Goal: Task Accomplishment & Management: Use online tool/utility

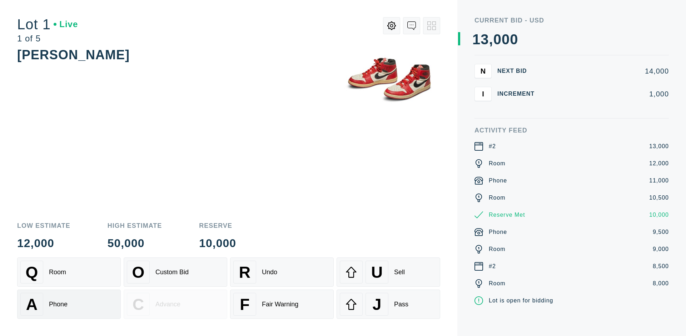
click at [69, 304] on div "A Phone" at bounding box center [68, 304] width 97 height 23
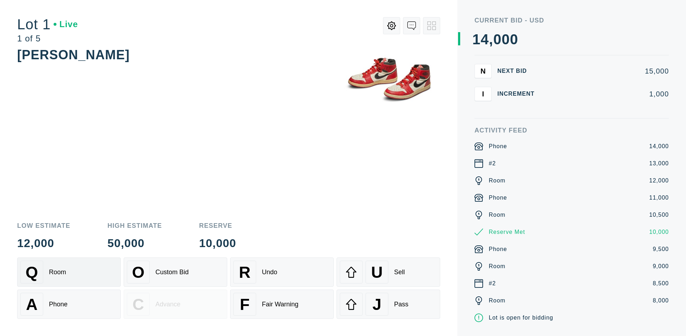
click at [69, 272] on div "Q Room" at bounding box center [68, 272] width 97 height 23
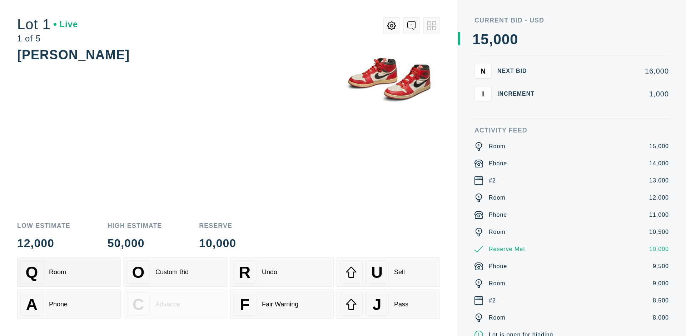
click at [282, 272] on div "R Undo" at bounding box center [281, 272] width 97 height 23
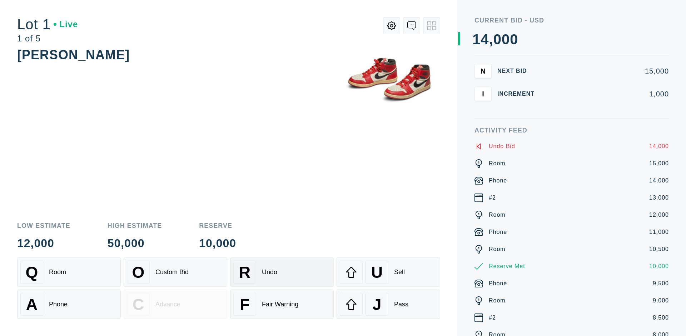
click at [69, 272] on div "Q Room" at bounding box center [68, 272] width 97 height 23
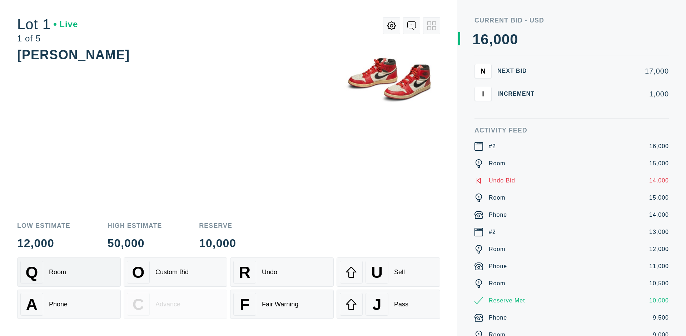
click at [69, 304] on div "A Phone" at bounding box center [68, 304] width 97 height 23
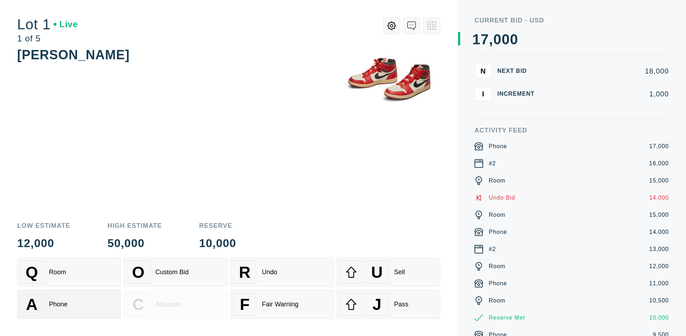
click at [69, 272] on div "Q Room" at bounding box center [68, 272] width 97 height 23
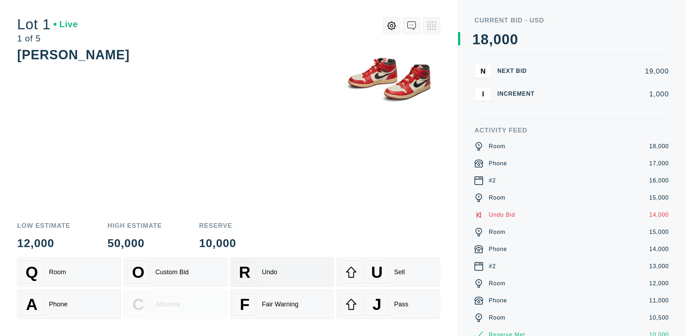
click at [282, 272] on div "R Undo" at bounding box center [281, 272] width 97 height 23
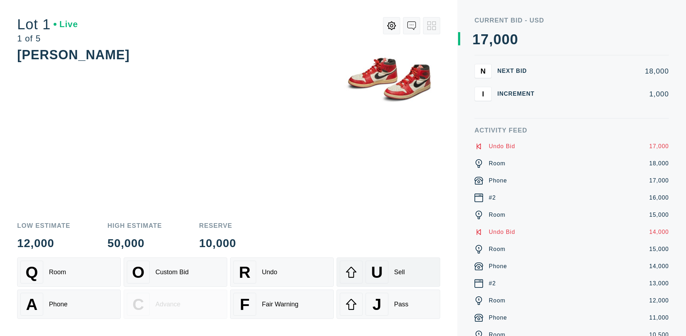
click at [388, 272] on div "U Sell" at bounding box center [388, 272] width 97 height 23
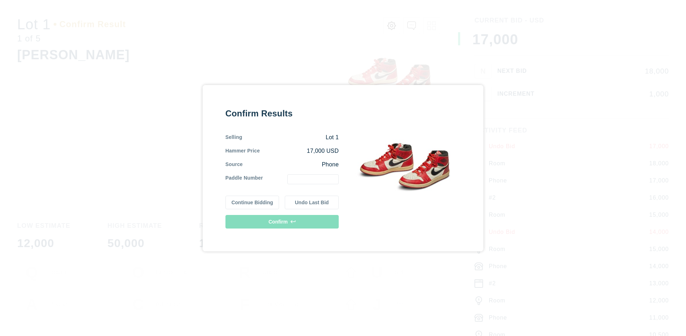
click at [252, 202] on button "Continue Bidding" at bounding box center [252, 203] width 54 height 14
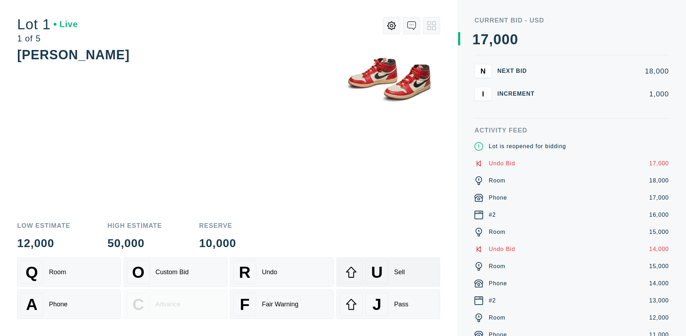
click at [388, 272] on div "U Sell" at bounding box center [388, 272] width 97 height 23
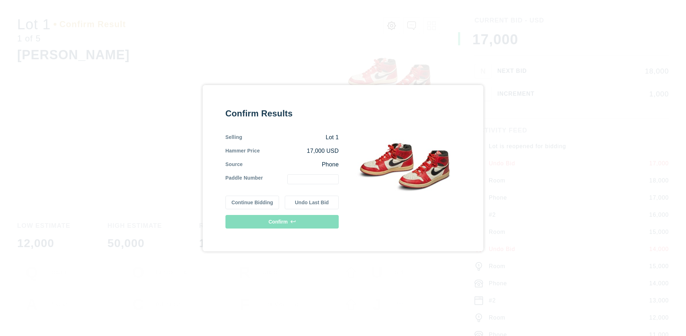
click at [312, 202] on button "Undo Last Bid" at bounding box center [312, 203] width 54 height 14
click at [252, 201] on button "Continue Bidding" at bounding box center [252, 202] width 54 height 14
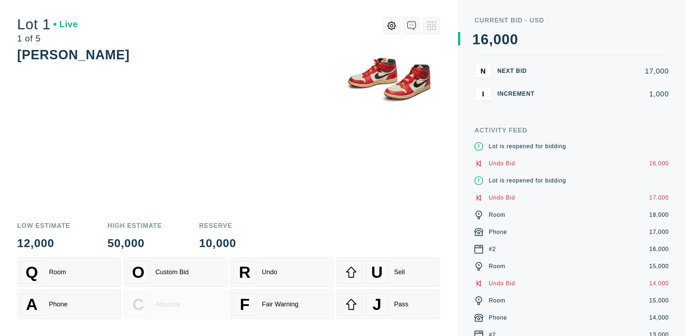
click at [388, 304] on div "J Pass" at bounding box center [388, 304] width 97 height 23
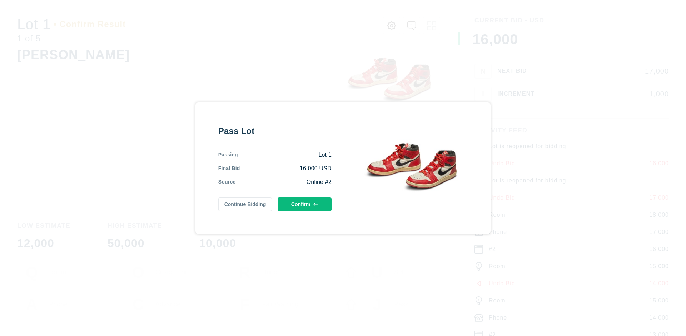
click at [305, 204] on button "Confirm" at bounding box center [304, 204] width 54 height 14
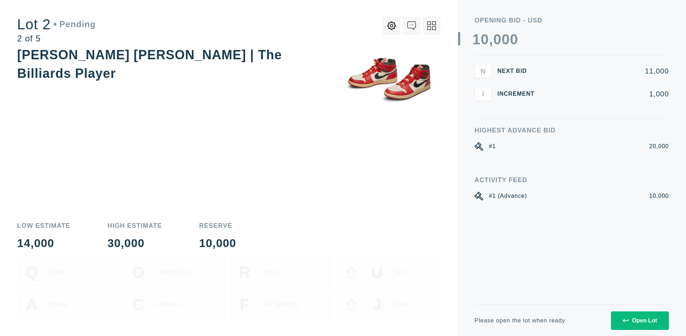
click at [639, 320] on div "Open Lot" at bounding box center [639, 320] width 34 height 6
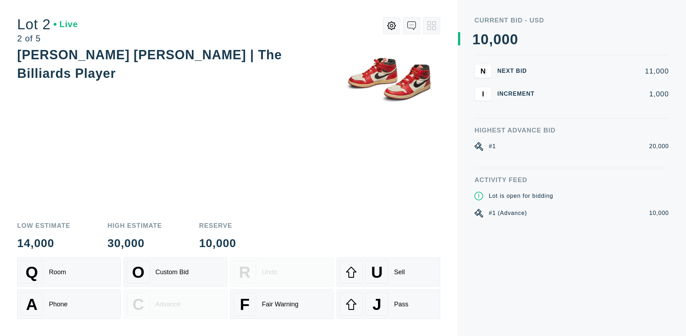
click at [69, 272] on div "Q Room" at bounding box center [68, 272] width 97 height 23
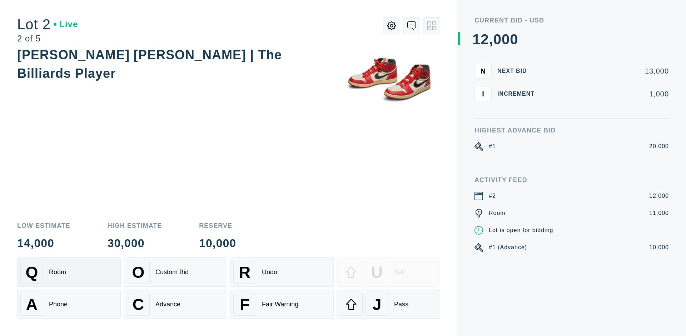
click at [175, 304] on div "Advance" at bounding box center [167, 304] width 25 height 7
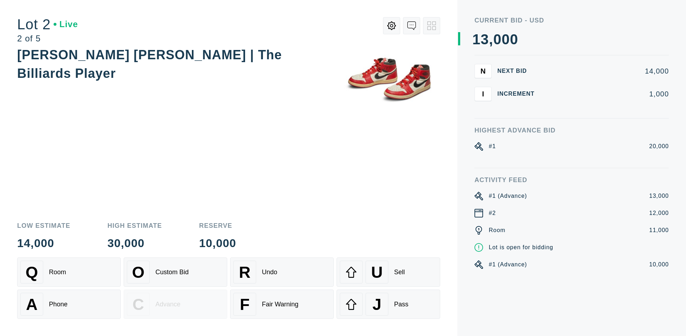
click at [388, 272] on div "U Sell" at bounding box center [388, 272] width 97 height 23
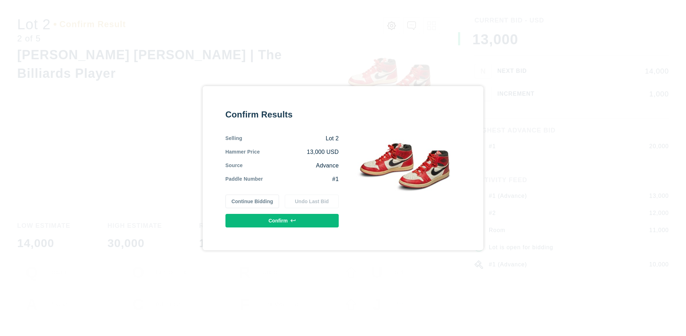
click at [282, 220] on button "Confirm" at bounding box center [281, 221] width 113 height 14
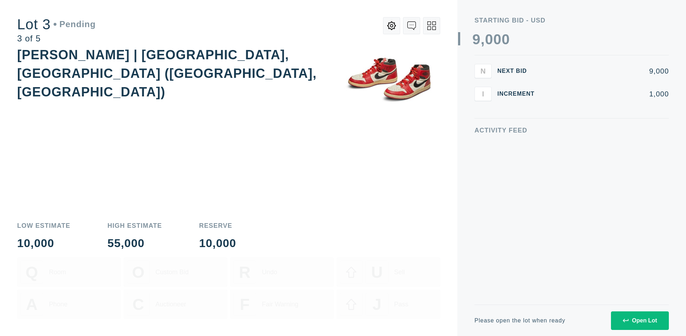
click at [639, 320] on div "Open Lot" at bounding box center [639, 320] width 34 height 6
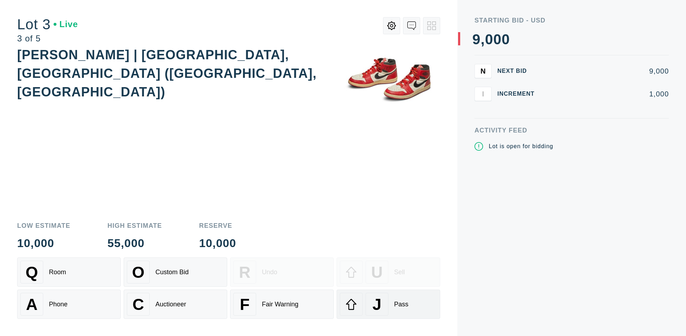
click at [388, 304] on div "J Pass" at bounding box center [388, 304] width 97 height 23
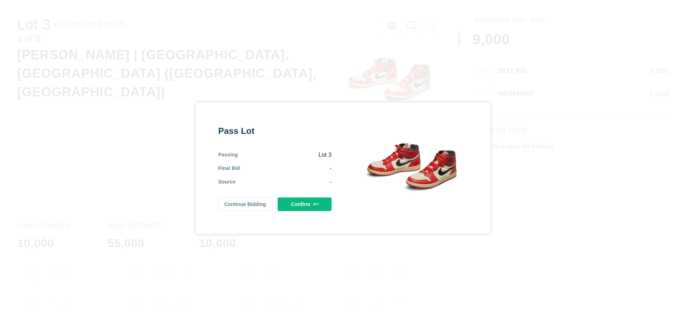
click at [305, 204] on button "Confirm" at bounding box center [304, 204] width 54 height 14
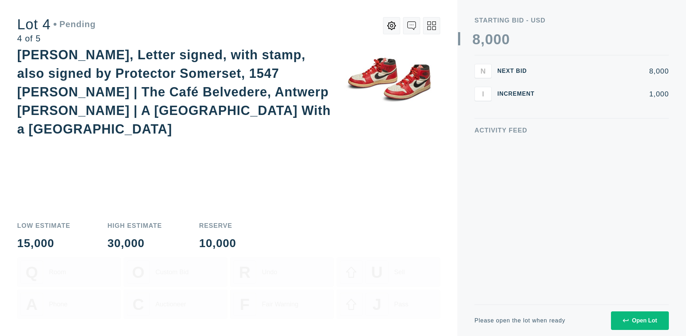
click at [639, 320] on div "Open Lot" at bounding box center [639, 320] width 34 height 6
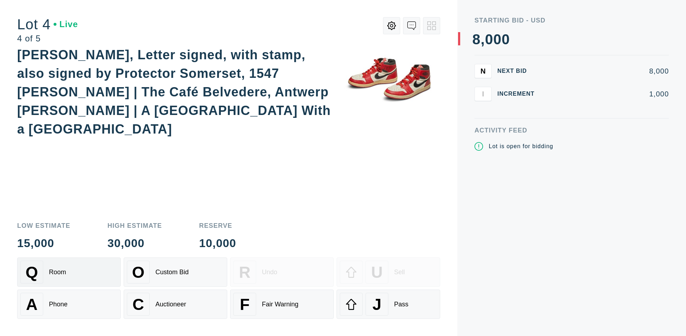
click at [69, 272] on div "Q Room" at bounding box center [68, 272] width 97 height 23
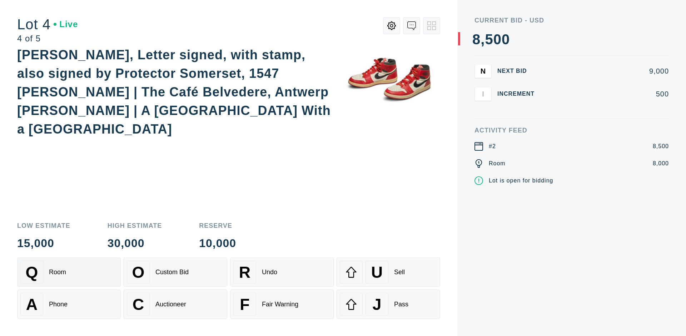
click at [175, 304] on div "Auctioneer" at bounding box center [170, 304] width 31 height 7
click at [388, 304] on div "J Pass" at bounding box center [388, 304] width 97 height 23
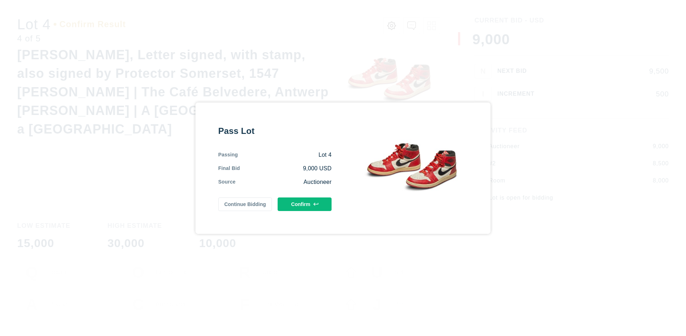
click at [305, 204] on button "Confirm" at bounding box center [304, 204] width 54 height 14
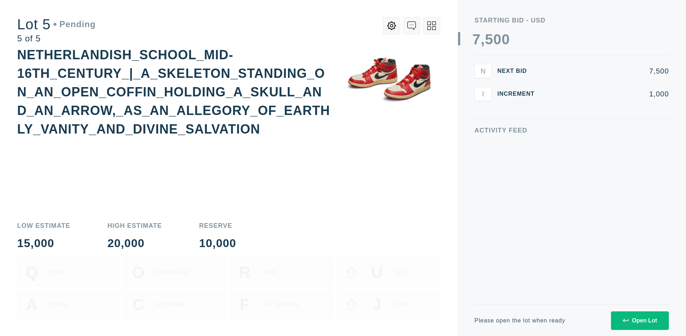
click at [639, 320] on div "Open Lot" at bounding box center [639, 320] width 34 height 6
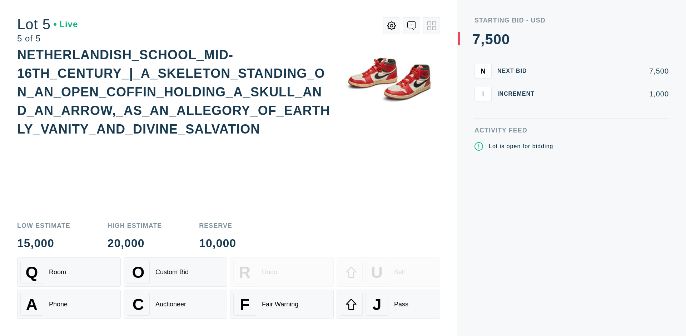
click at [69, 272] on div "Q Room" at bounding box center [68, 272] width 97 height 23
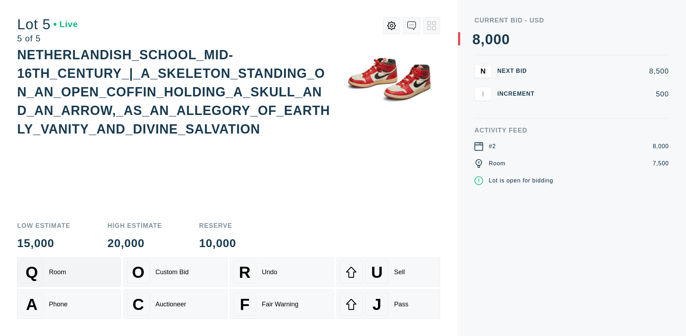
click at [69, 272] on div "Q Room" at bounding box center [68, 272] width 97 height 23
click at [388, 272] on div "U Sell" at bounding box center [388, 272] width 97 height 23
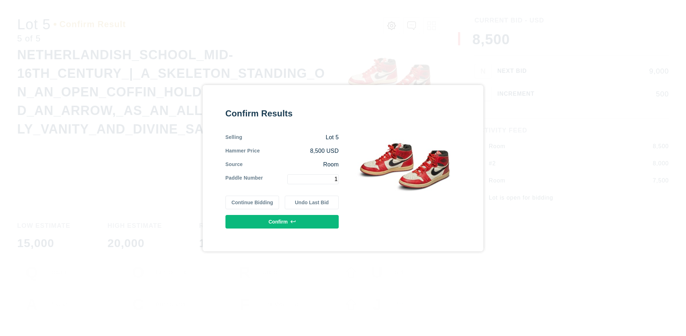
type input "1"
click at [282, 221] on button "Confirm" at bounding box center [281, 222] width 113 height 14
